Goal: Information Seeking & Learning: Find specific fact

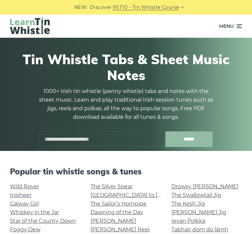
click at [130, 138] on input "text" at bounding box center [102, 140] width 126 height 16
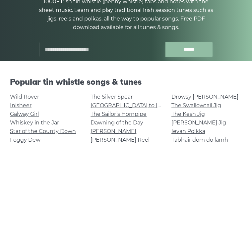
type input "*"
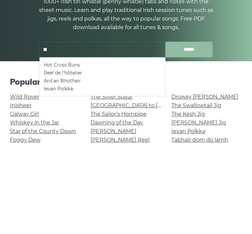
type input "*"
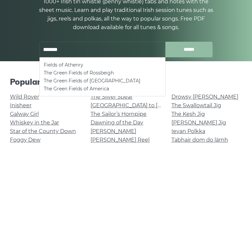
click at [81, 151] on li "Fields of Athenry" at bounding box center [102, 155] width 117 height 8
type input "**********"
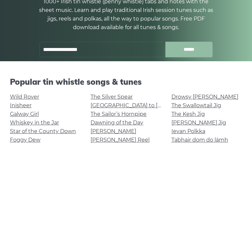
scroll to position [90, 0]
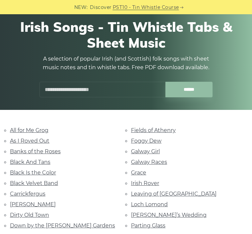
scroll to position [41, 0]
click at [128, 90] on input "text" at bounding box center [102, 90] width 126 height 16
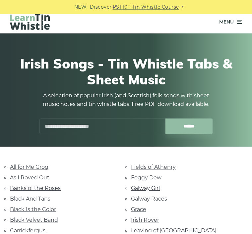
scroll to position [0, 0]
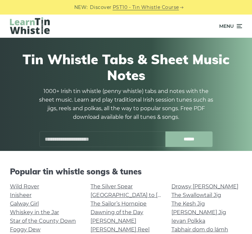
click at [143, 146] on input "text" at bounding box center [102, 140] width 126 height 16
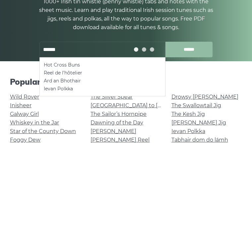
type input "**********"
